Goal: Complete application form

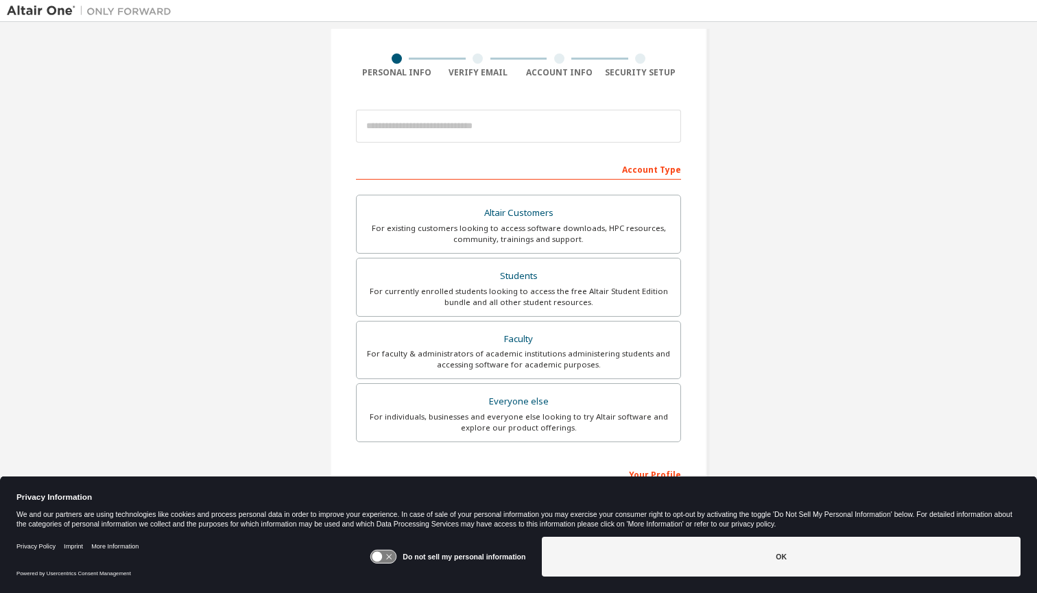
scroll to position [134, 0]
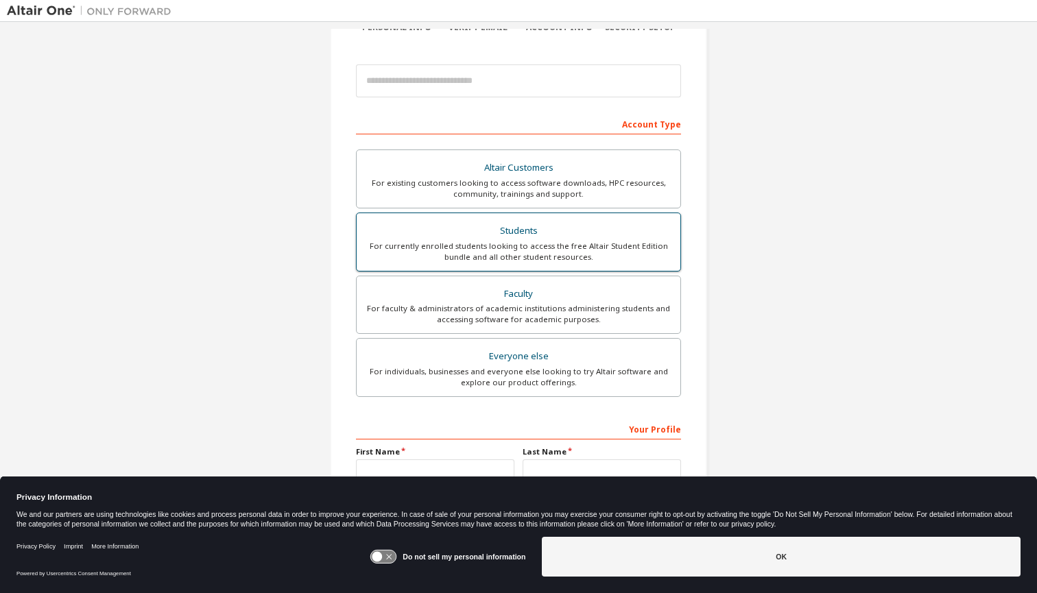
click at [494, 233] on div "Students" at bounding box center [518, 231] width 307 height 19
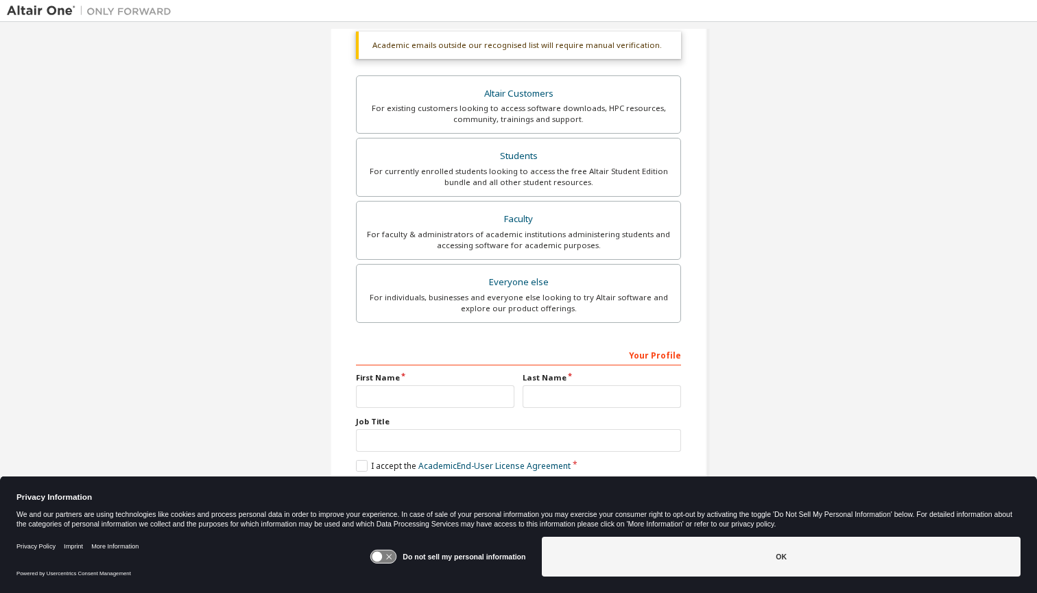
scroll to position [248, 0]
type input "******"
type input "*"
type input "*********"
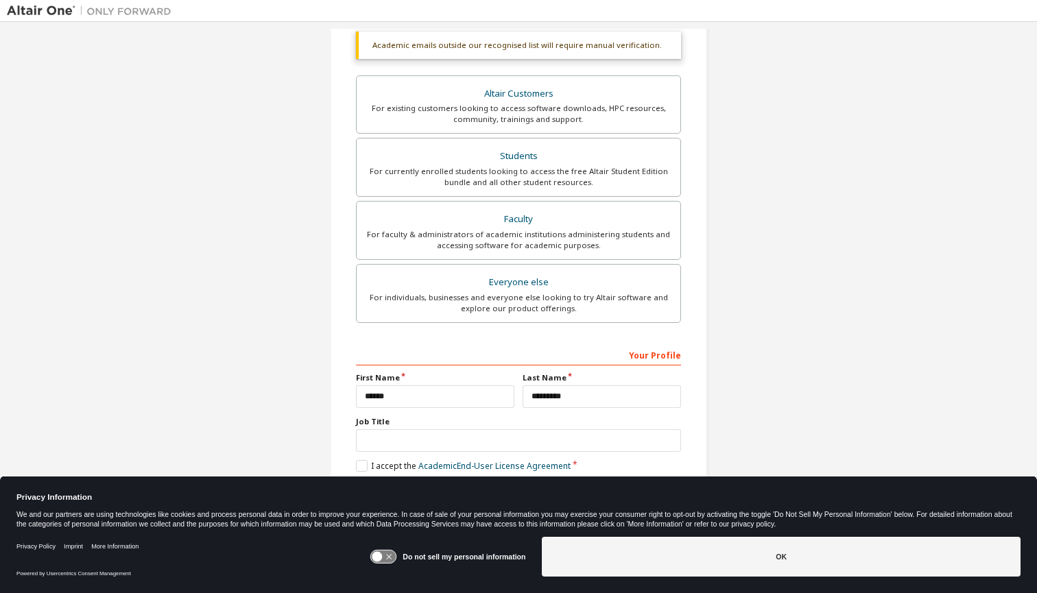
click at [711, 318] on div "Create an Altair One Account For Free Trials, Licenses, Downloads, Learning & D…" at bounding box center [518, 166] width 410 height 762
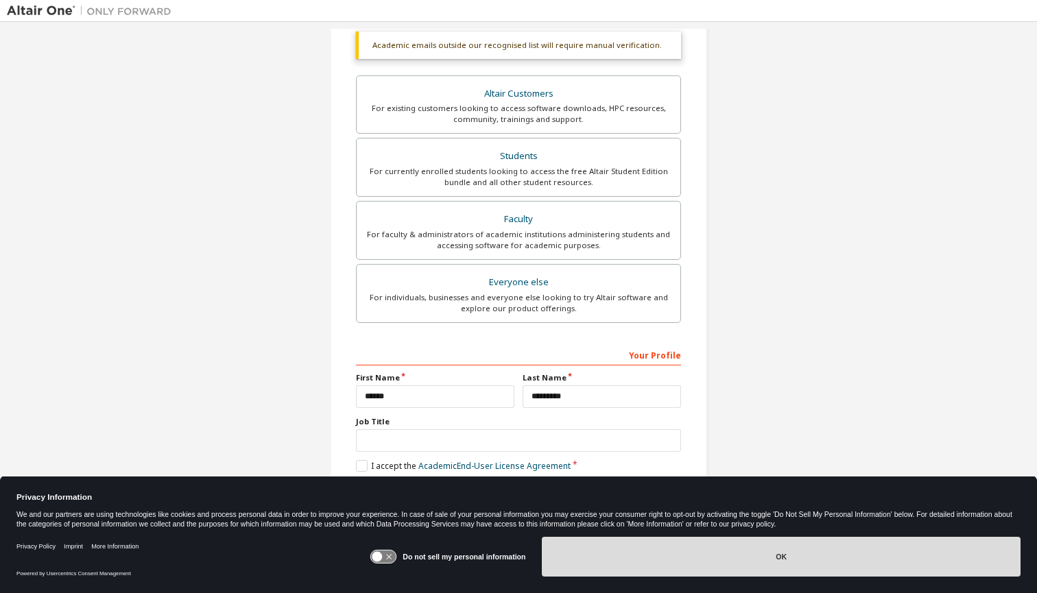
click at [747, 555] on button "OK" at bounding box center [781, 557] width 479 height 40
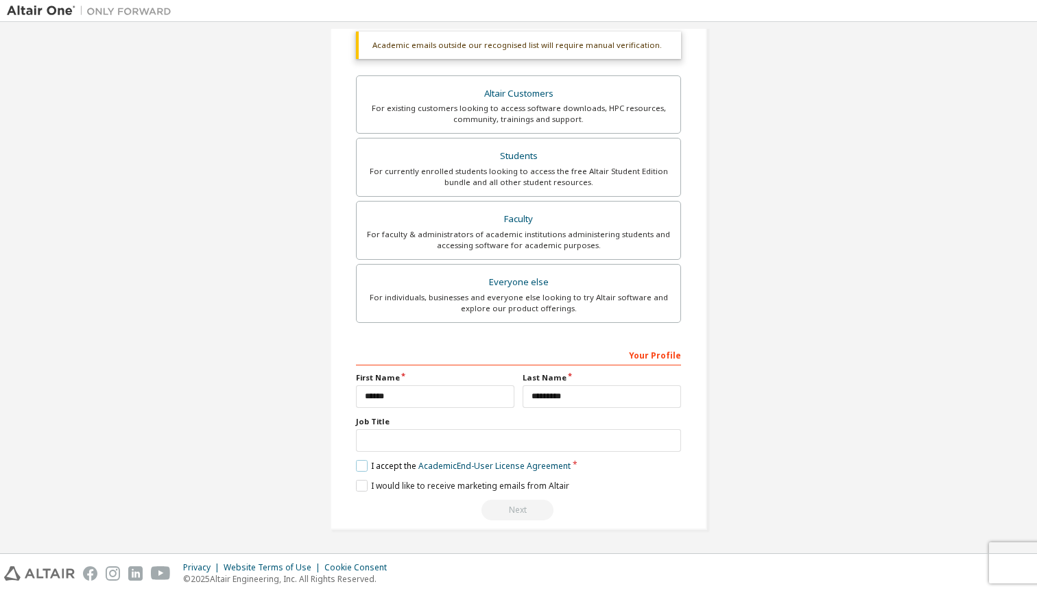
click at [364, 466] on label "I accept the Academic End-User License Agreement" at bounding box center [463, 466] width 215 height 12
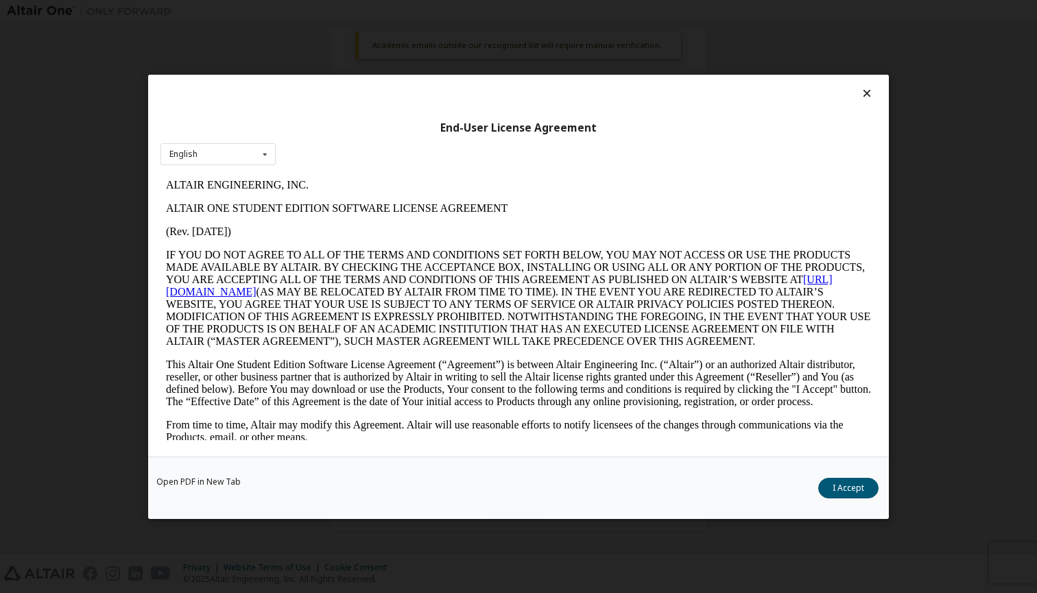
scroll to position [0, 0]
click at [853, 490] on button "I Accept" at bounding box center [848, 487] width 60 height 21
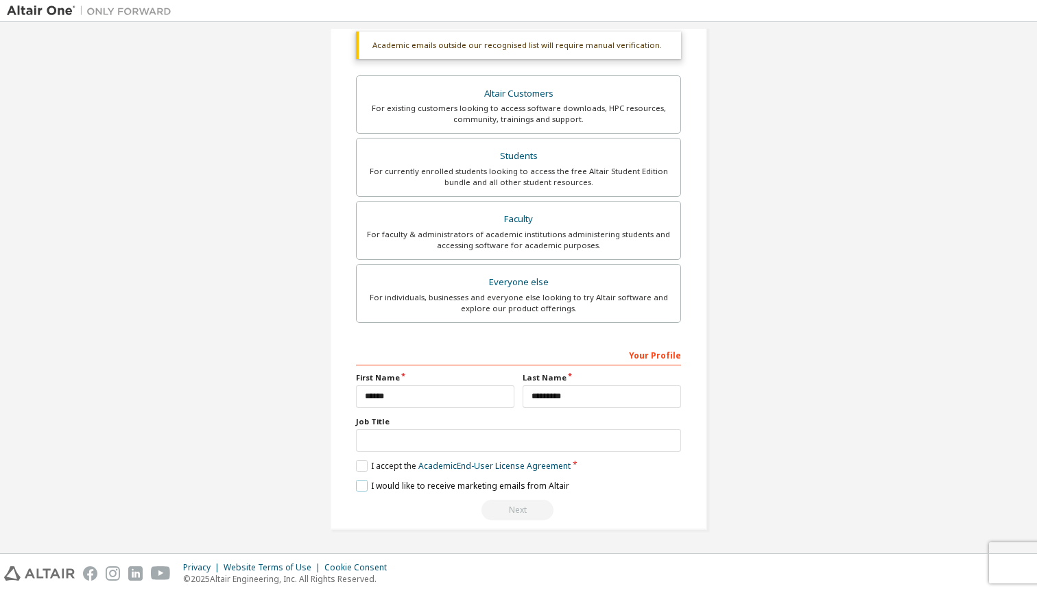
click at [445, 484] on label "I would like to receive marketing emails from Altair" at bounding box center [462, 486] width 213 height 12
click at [503, 509] on div "Next" at bounding box center [518, 510] width 325 height 21
click at [514, 495] on div "**********" at bounding box center [518, 433] width 325 height 178
click at [523, 501] on div "Next" at bounding box center [518, 510] width 325 height 21
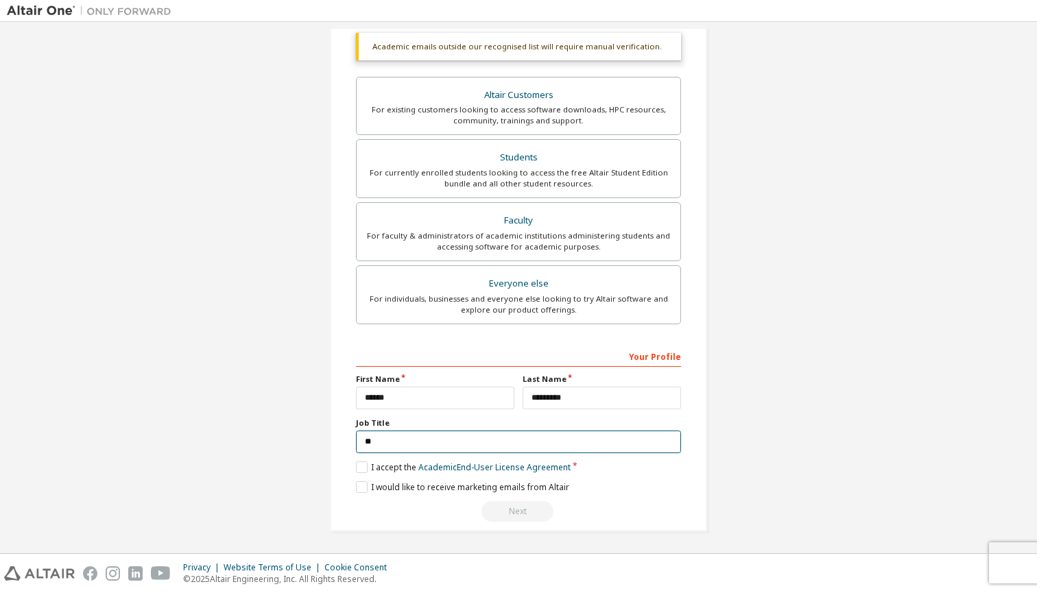
type input "*"
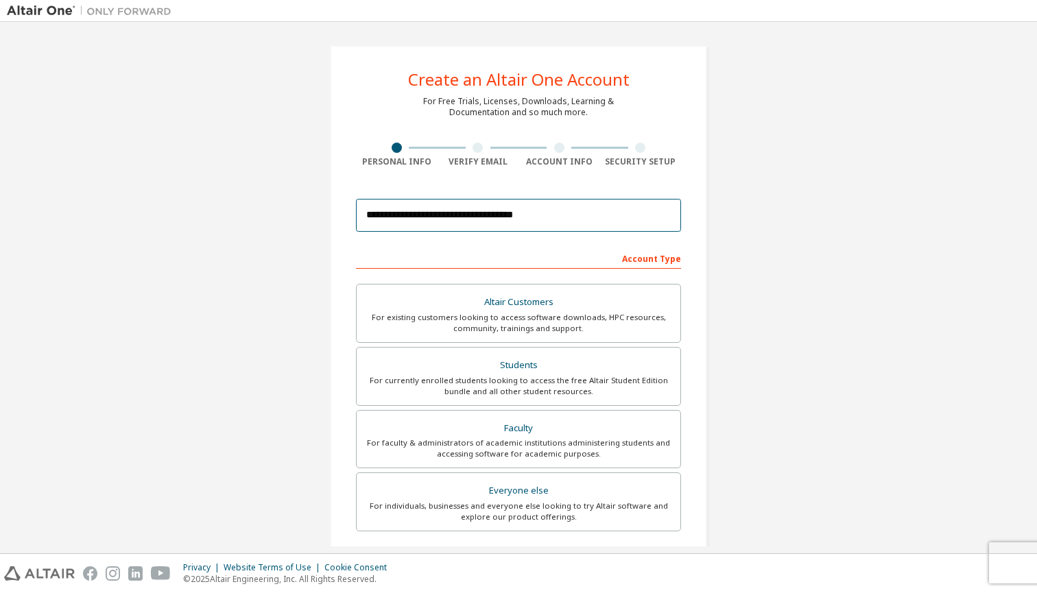
scroll to position [207, 0]
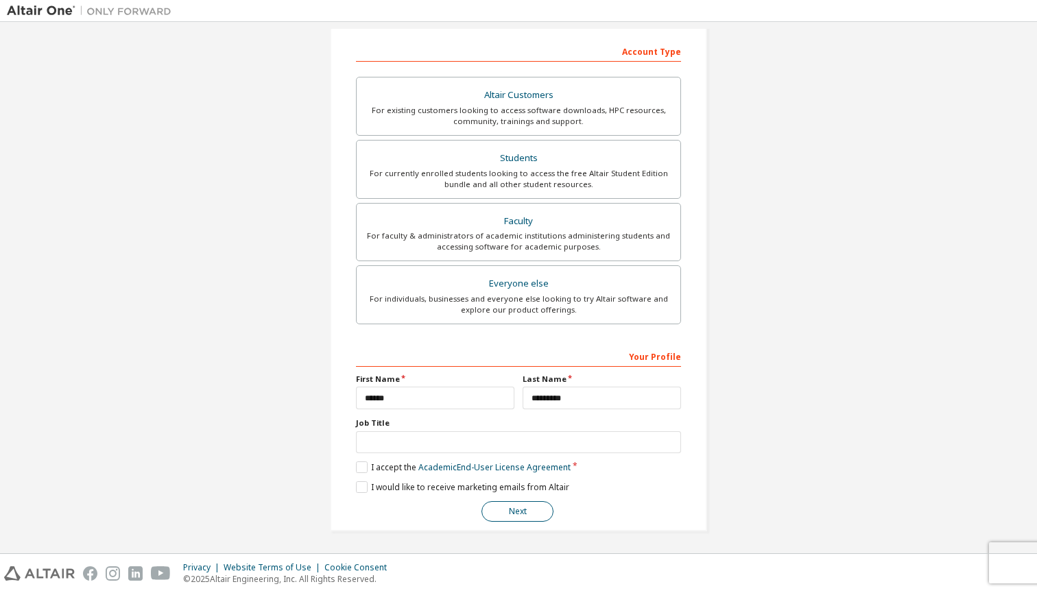
type input "**********"
click at [533, 516] on button "Next" at bounding box center [517, 511] width 72 height 21
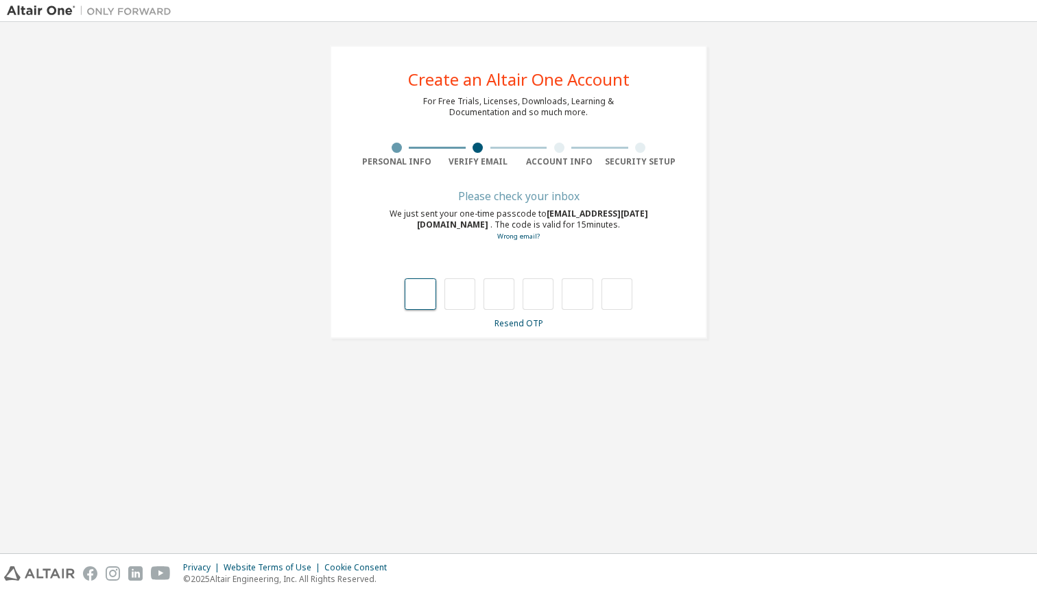
scroll to position [0, 0]
type input "*"
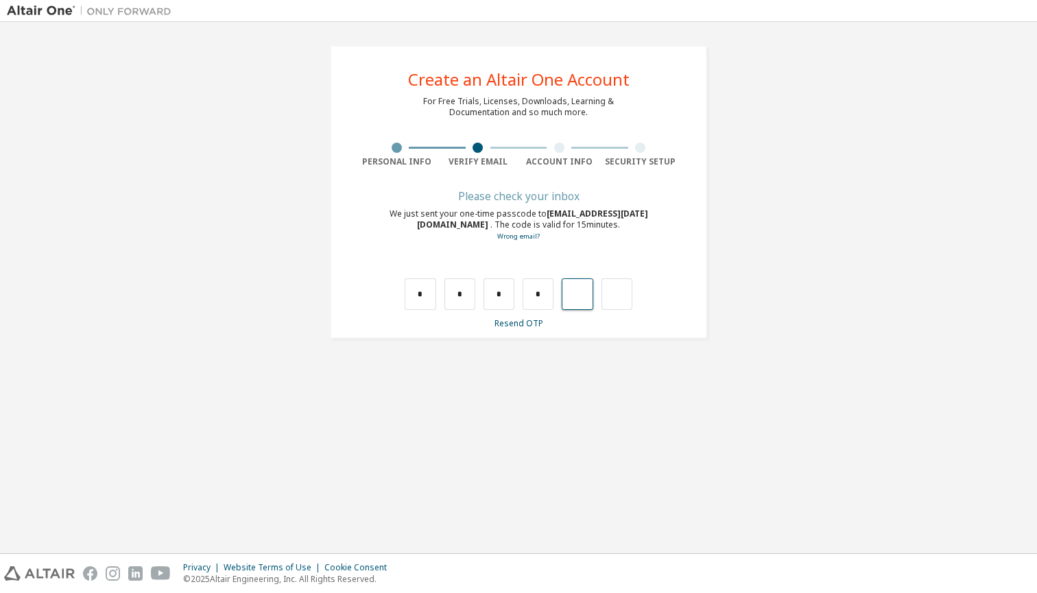
type input "*"
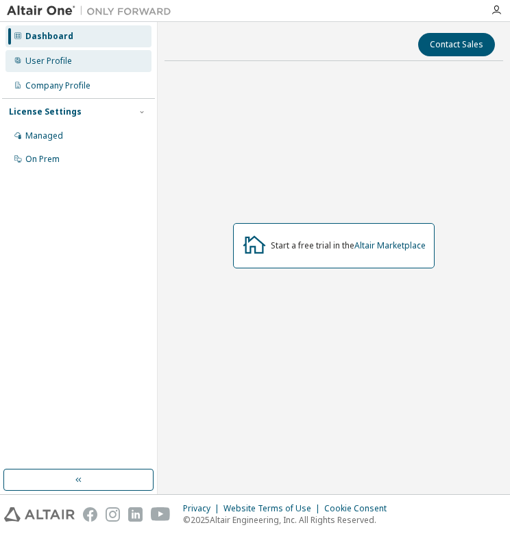
click at [89, 60] on div "User Profile" at bounding box center [78, 61] width 146 height 22
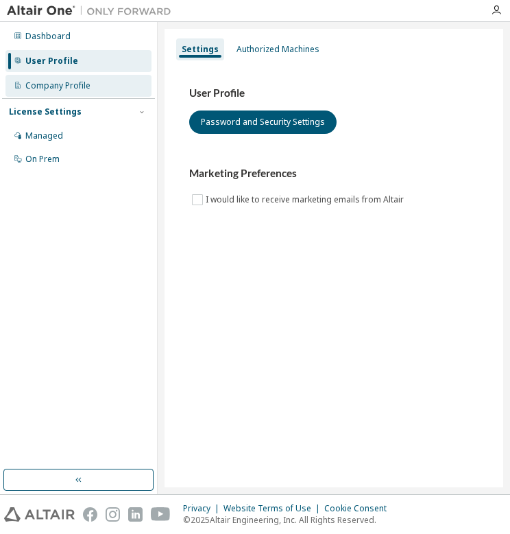
click at [98, 78] on div "Company Profile" at bounding box center [78, 86] width 146 height 22
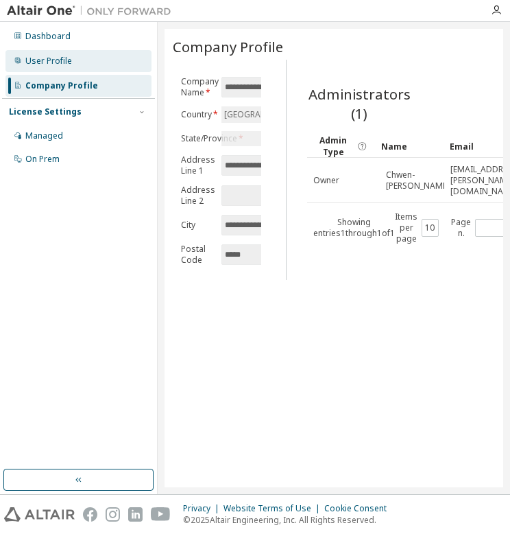
click at [99, 56] on div "User Profile" at bounding box center [78, 61] width 146 height 22
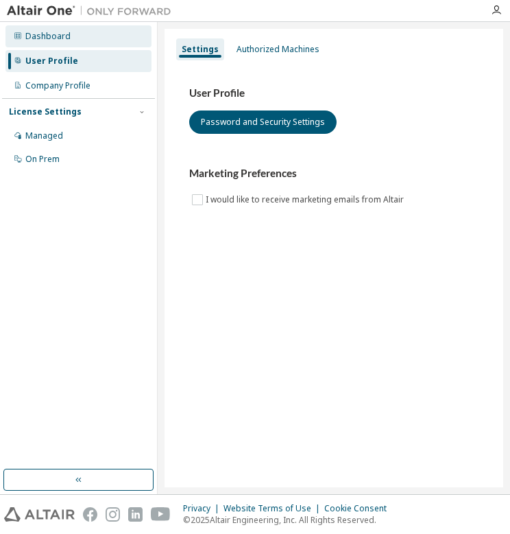
click at [98, 40] on div "Dashboard" at bounding box center [78, 36] width 146 height 22
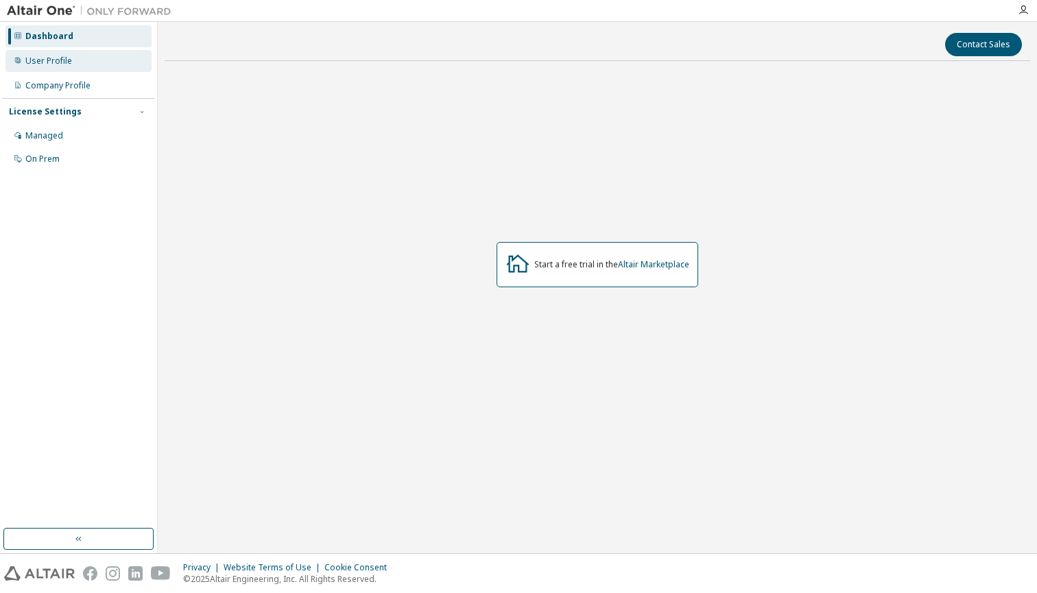
click at [86, 64] on div "User Profile" at bounding box center [78, 61] width 146 height 22
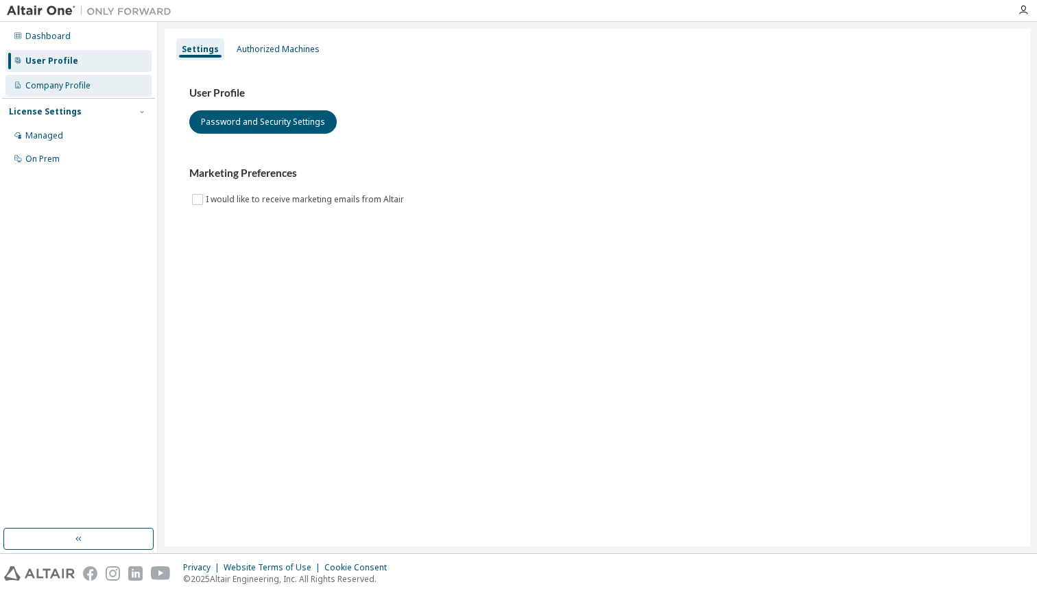
click at [92, 85] on div "Company Profile" at bounding box center [78, 86] width 146 height 22
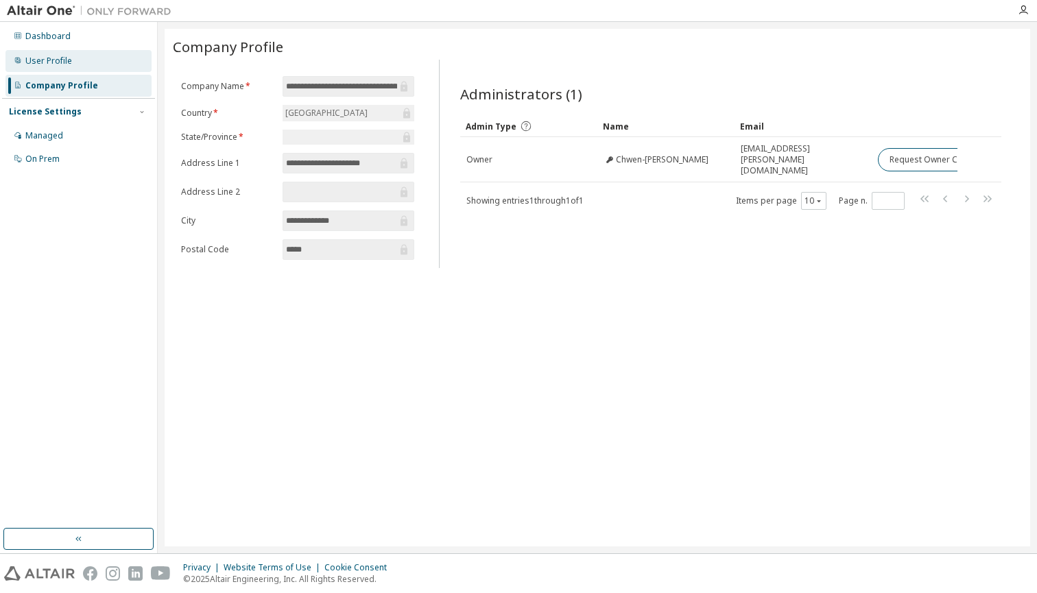
click at [83, 66] on div "User Profile" at bounding box center [78, 61] width 146 height 22
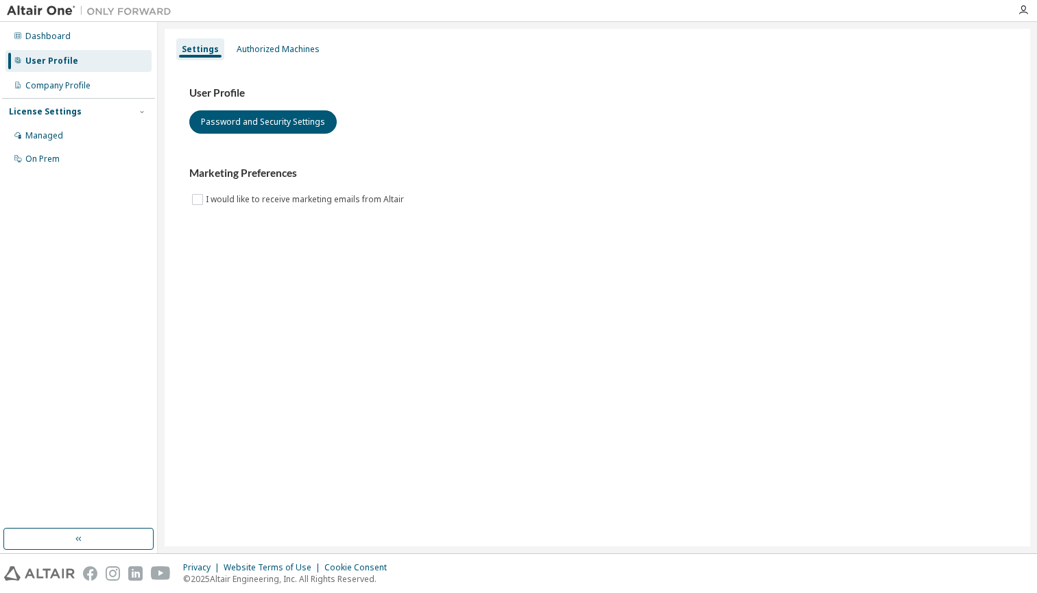
click at [70, 56] on div "User Profile" at bounding box center [51, 61] width 53 height 11
click at [70, 49] on div "Dashboard User Profile Company Profile License Settings Managed On Prem" at bounding box center [78, 97] width 153 height 147
click at [71, 40] on div "Dashboard" at bounding box center [78, 36] width 146 height 22
click at [64, 34] on div "Dashboard" at bounding box center [47, 36] width 45 height 11
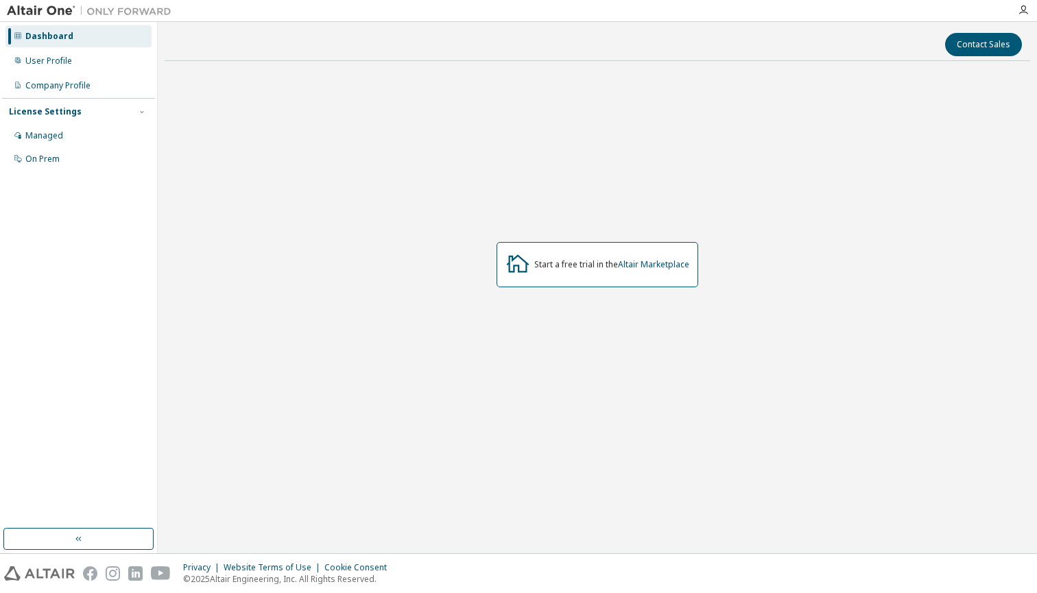
click at [55, 8] on img at bounding box center [92, 11] width 171 height 14
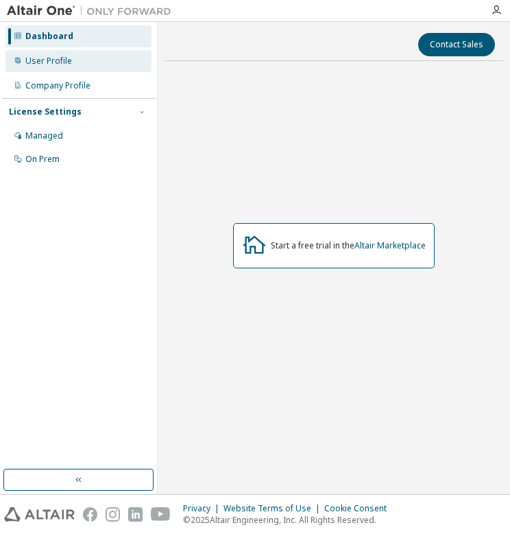
click at [90, 56] on div "User Profile" at bounding box center [78, 61] width 146 height 22
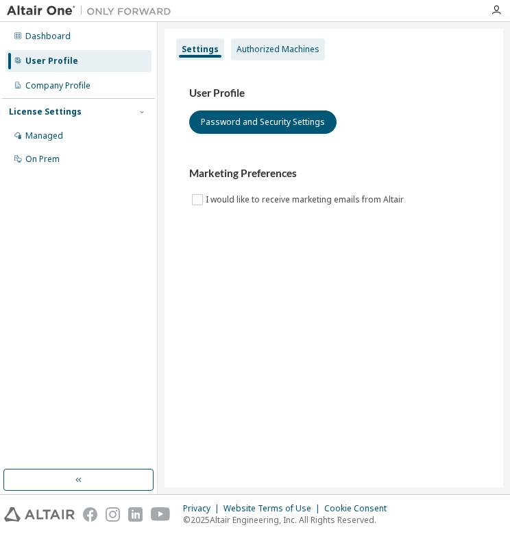
click at [306, 51] on div "Authorized Machines" at bounding box center [278, 49] width 83 height 11
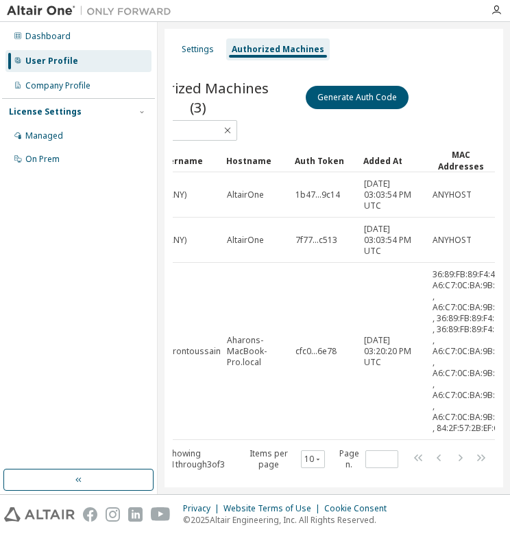
scroll to position [0, 74]
